Goal: Navigation & Orientation: Find specific page/section

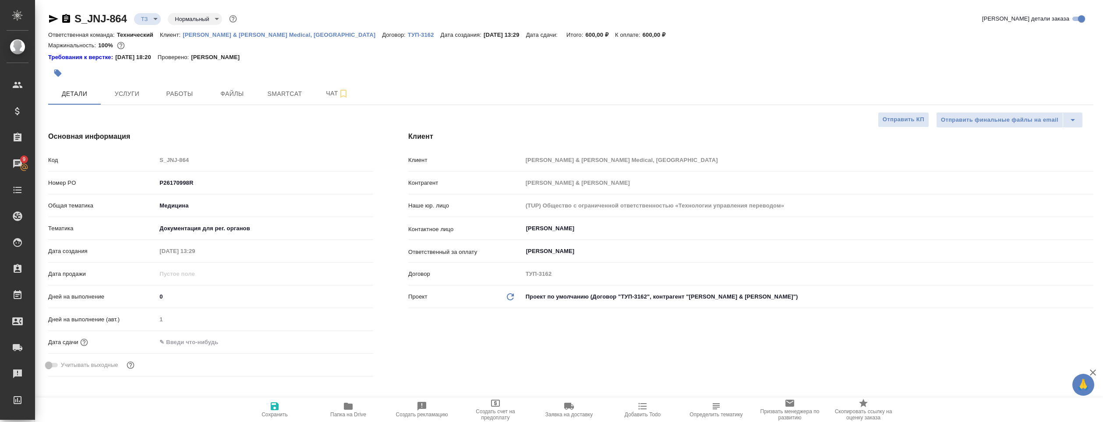
select select "RU"
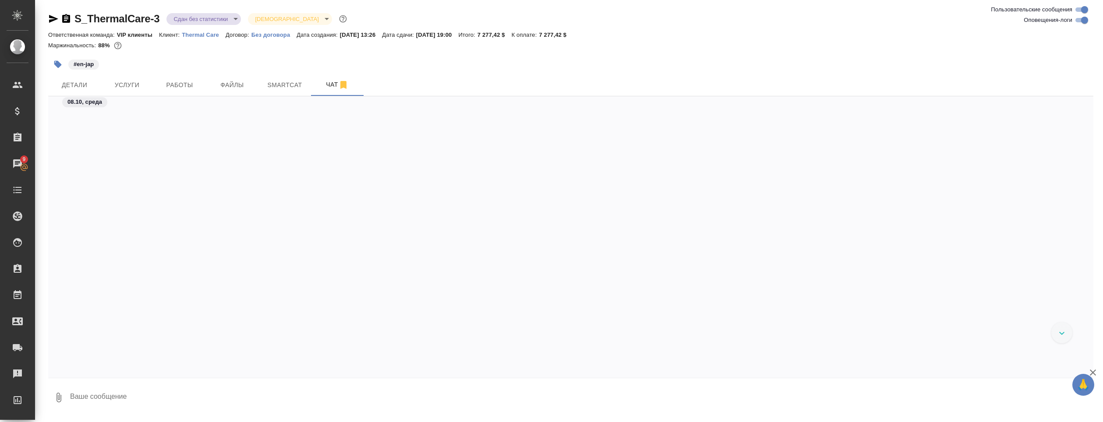
scroll to position [8350, 0]
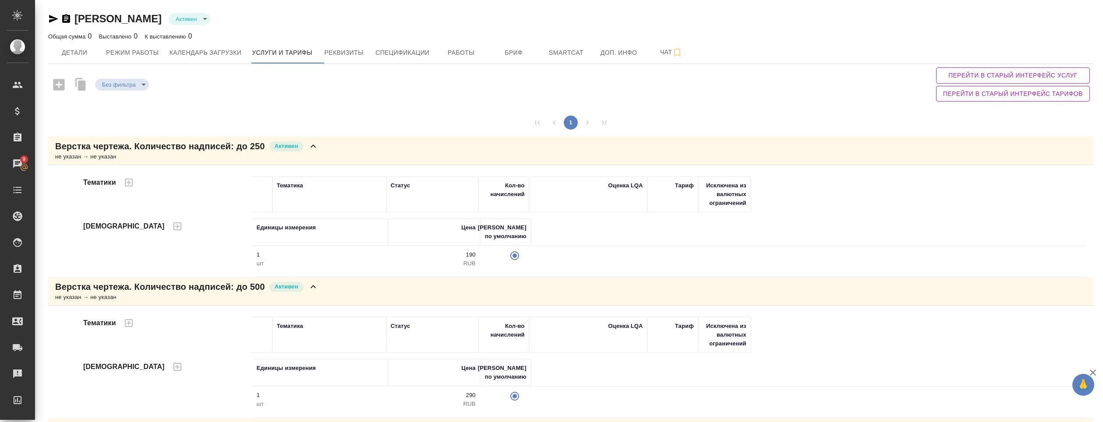
scroll to position [131, 0]
